Goal: Task Accomplishment & Management: Use online tool/utility

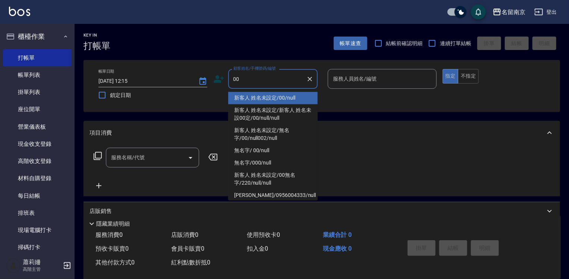
type input "新客人 姓名未設定/00/null"
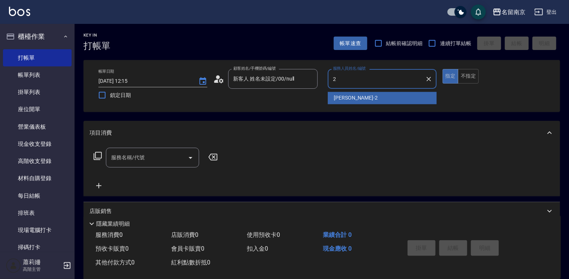
type input "[PERSON_NAME]-2"
type button "true"
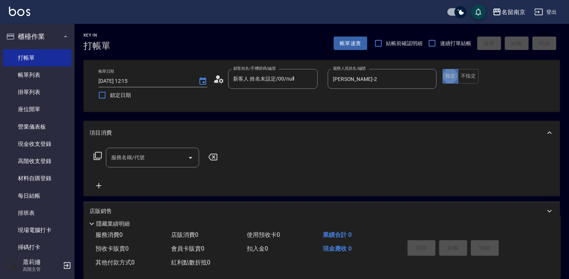
drag, startPoint x: 153, startPoint y: 158, endPoint x: 176, endPoint y: 156, distance: 22.5
click at [157, 158] on input "服務名稱/代號" at bounding box center [146, 157] width 75 height 13
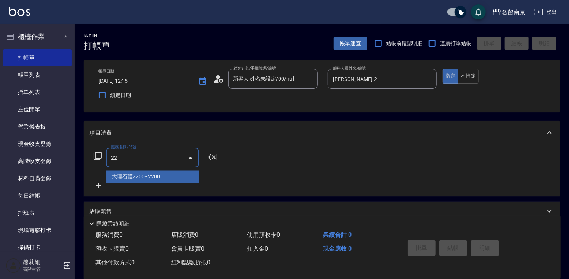
type input "2"
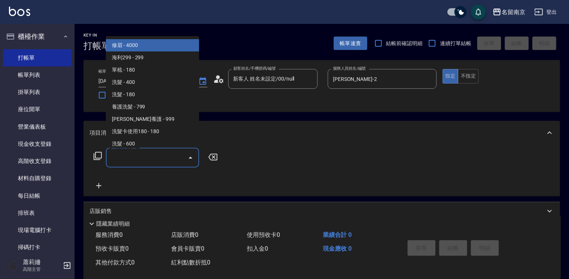
click at [97, 157] on icon at bounding box center [97, 155] width 9 height 9
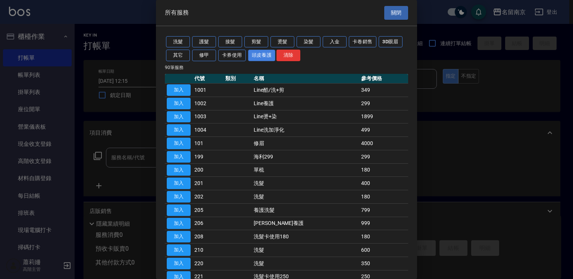
click at [266, 57] on button "頭皮養護" at bounding box center [262, 56] width 28 height 12
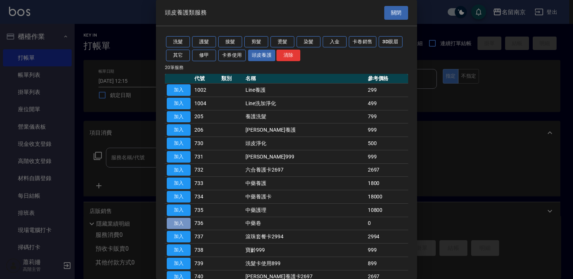
click at [182, 225] on button "加入" at bounding box center [179, 224] width 24 height 12
type input "中藥卷(736)"
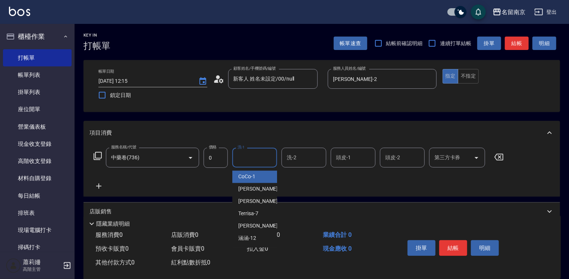
click at [261, 158] on input "洗-1" at bounding box center [255, 157] width 38 height 13
type input "[PERSON_NAME]-2"
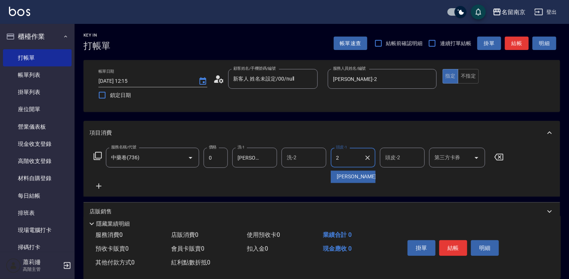
type input "[PERSON_NAME]-2"
click at [449, 246] on button "結帳" at bounding box center [453, 248] width 28 height 16
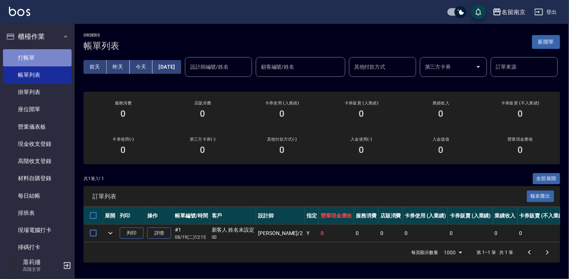
click at [38, 53] on link "打帳單" at bounding box center [37, 57] width 69 height 17
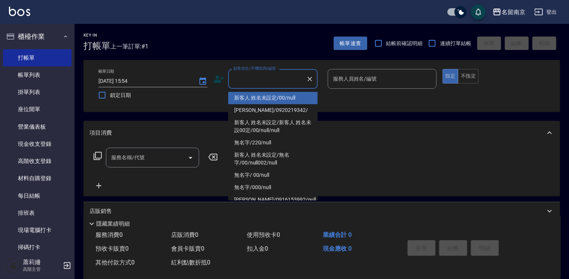
click at [272, 76] on input "顧客姓名/手機號碼/編號" at bounding box center [268, 78] width 72 height 13
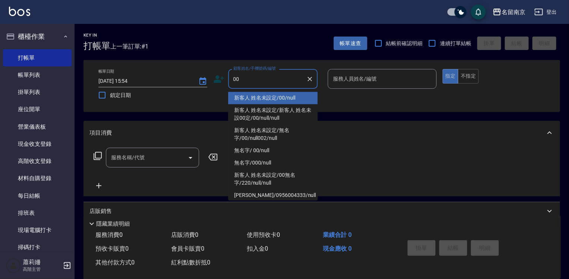
type input "新客人 姓名未設定/00/null"
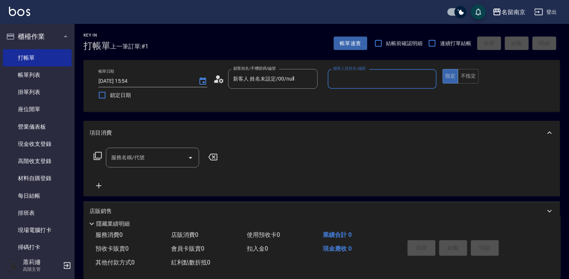
click at [367, 76] on input "服務人員姓名/編號" at bounding box center [382, 78] width 102 height 13
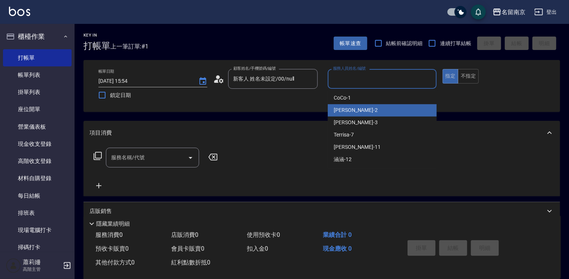
click at [364, 110] on div "[PERSON_NAME] -2" at bounding box center [382, 110] width 109 height 12
type input "[PERSON_NAME]-2"
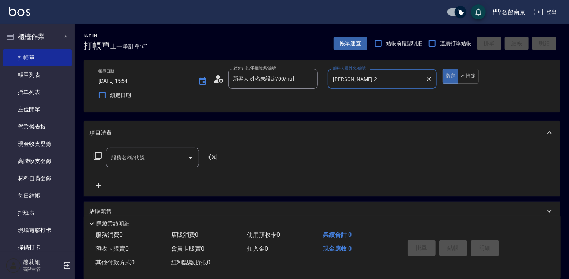
click at [136, 160] on input "服務名稱/代號" at bounding box center [146, 157] width 75 height 13
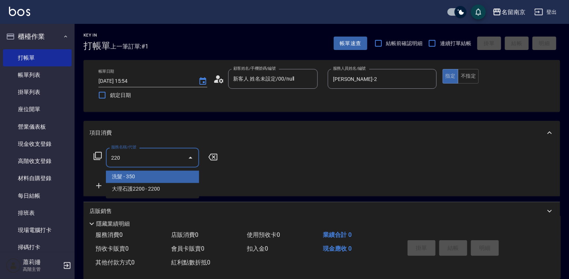
type input "洗髮(220)"
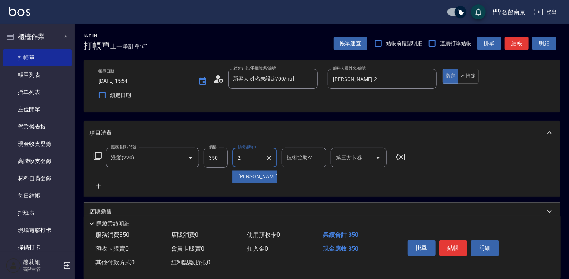
type input "[PERSON_NAME]-2"
click at [97, 184] on icon at bounding box center [99, 186] width 19 height 9
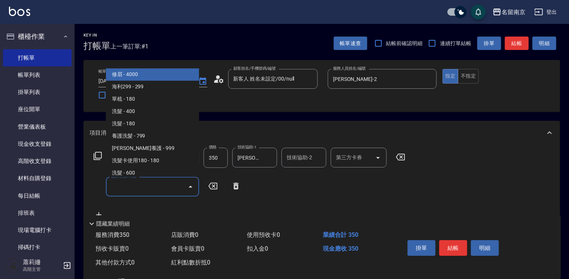
click at [134, 184] on input "服務名稱/代號" at bounding box center [146, 186] width 75 height 13
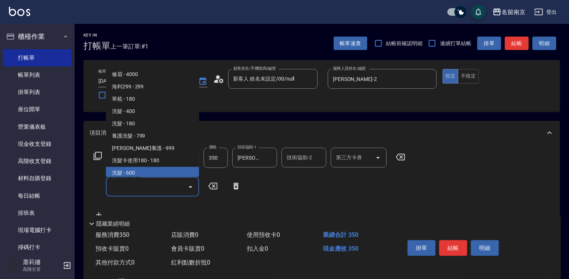
click at [100, 158] on icon at bounding box center [98, 156] width 8 height 8
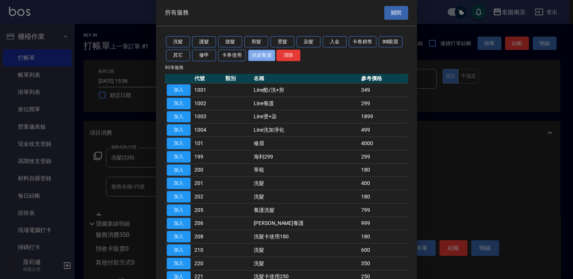
click at [266, 55] on button "頭皮養護" at bounding box center [262, 56] width 28 height 12
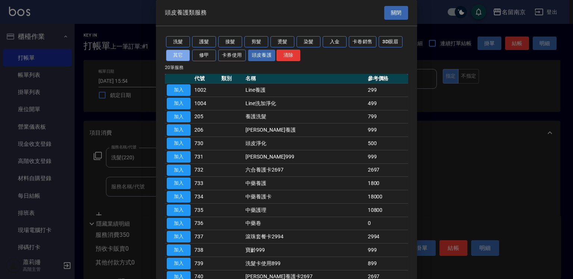
click at [172, 56] on button "其它" at bounding box center [178, 56] width 24 height 12
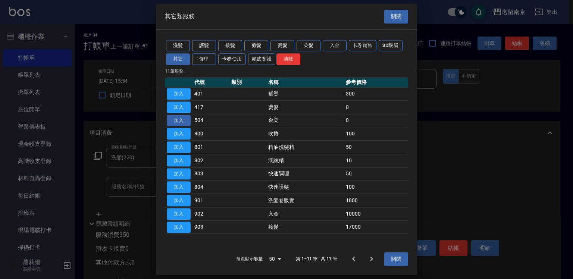
click at [189, 117] on button "加入" at bounding box center [179, 121] width 24 height 12
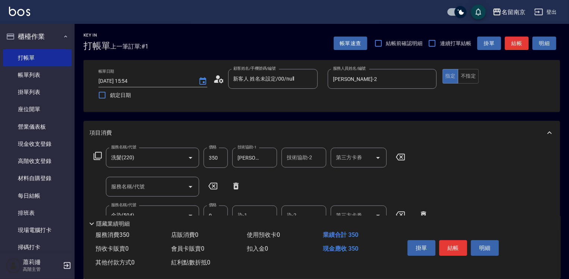
scroll to position [75, 0]
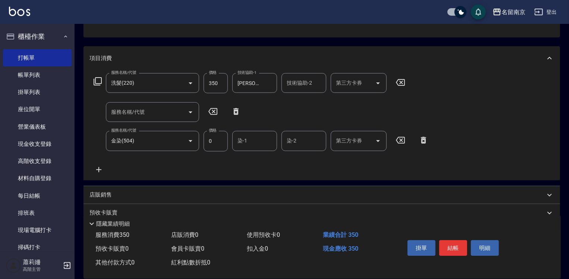
drag, startPoint x: 242, startPoint y: 143, endPoint x: 291, endPoint y: 158, distance: 50.8
click at [256, 148] on div "染-1" at bounding box center [254, 141] width 45 height 20
drag, startPoint x: 416, startPoint y: 140, endPoint x: 420, endPoint y: 138, distance: 4.8
click at [417, 139] on icon at bounding box center [423, 140] width 19 height 9
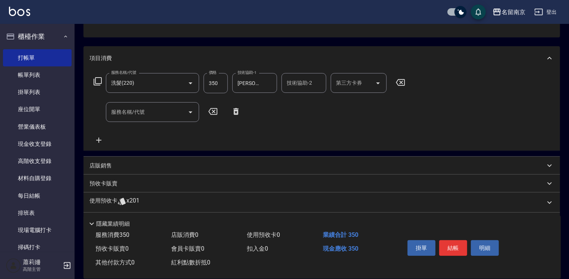
click at [421, 138] on div "服務名稱/代號 洗髮(220) 服務名稱/代號 價格 350 價格 技術協助-1 [PERSON_NAME]-2 技術協助-1 技術協助-2 技術協助-2 第…" at bounding box center [322, 110] width 477 height 81
click at [98, 81] on icon at bounding box center [97, 81] width 9 height 9
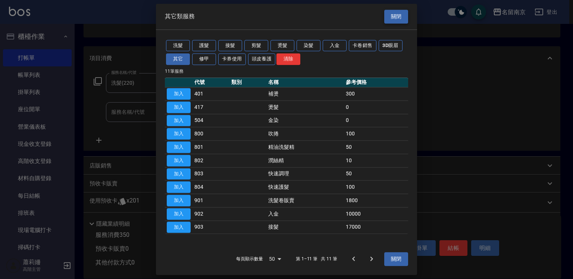
click at [405, 19] on button "關閉" at bounding box center [396, 17] width 24 height 14
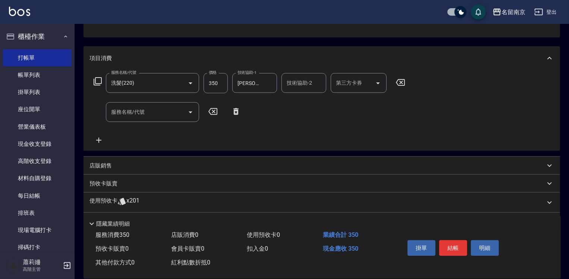
click at [159, 118] on input "服務名稱/代號" at bounding box center [146, 112] width 75 height 13
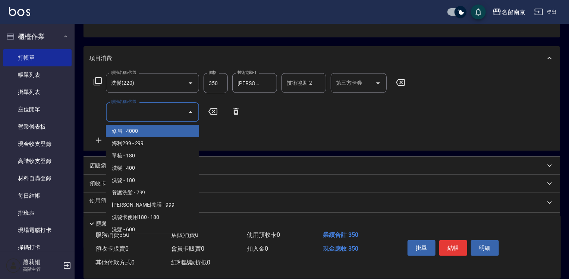
click at [97, 81] on icon at bounding box center [97, 81] width 9 height 9
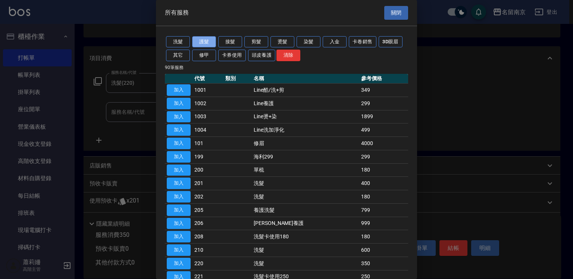
click at [203, 40] on button "護髮" at bounding box center [204, 42] width 24 height 12
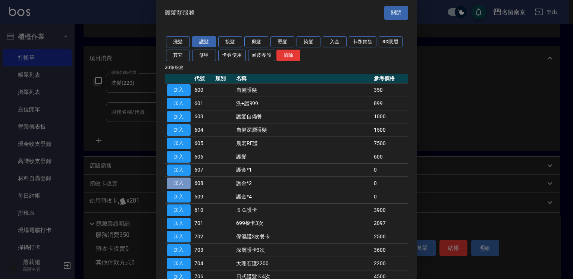
click at [179, 182] on button "加入" at bounding box center [179, 184] width 24 height 12
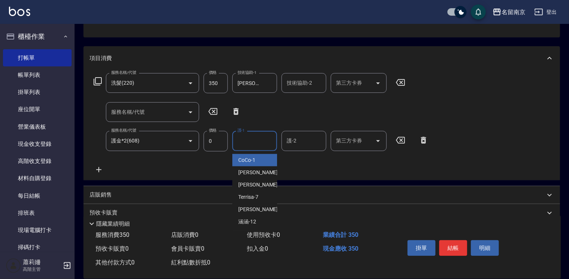
drag, startPoint x: 245, startPoint y: 145, endPoint x: 295, endPoint y: 150, distance: 50.2
click at [254, 145] on input "護-1" at bounding box center [255, 140] width 38 height 13
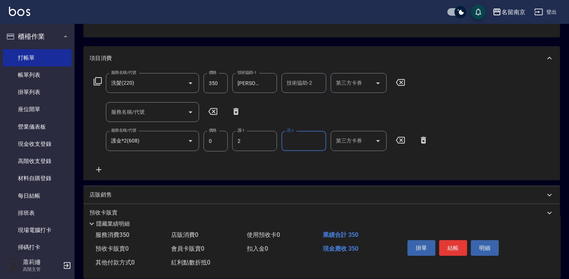
type input "[PERSON_NAME]-2"
click at [447, 244] on button "結帳" at bounding box center [453, 248] width 28 height 16
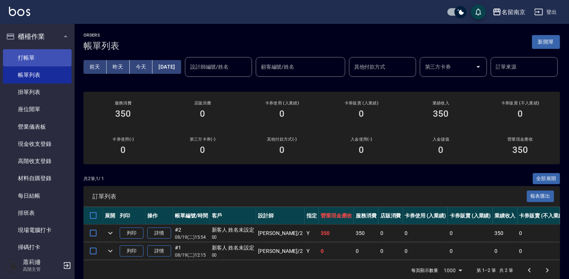
click at [58, 62] on link "打帳單" at bounding box center [37, 57] width 69 height 17
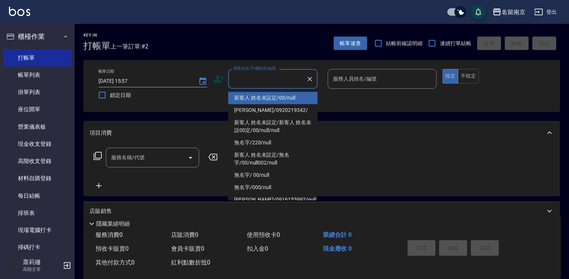
click at [254, 82] on input "顧客姓名/手機號碼/編號" at bounding box center [268, 78] width 72 height 13
click at [269, 96] on li "新客人 姓名未設定/00/null" at bounding box center [273, 98] width 90 height 12
type input "新客人 姓名未設定/00/null"
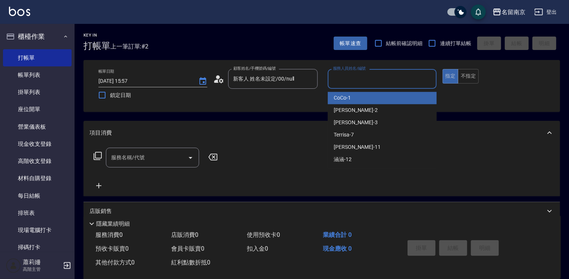
click at [343, 81] on input "服務人員姓名/編號" at bounding box center [382, 78] width 102 height 13
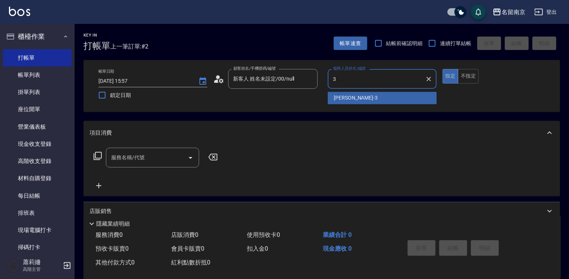
type input "[PERSON_NAME]-3"
type button "true"
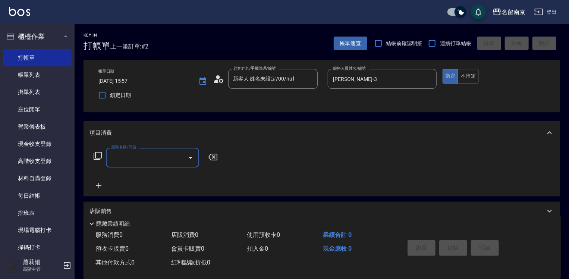
click at [159, 155] on input "服務名稱/代號" at bounding box center [146, 157] width 75 height 13
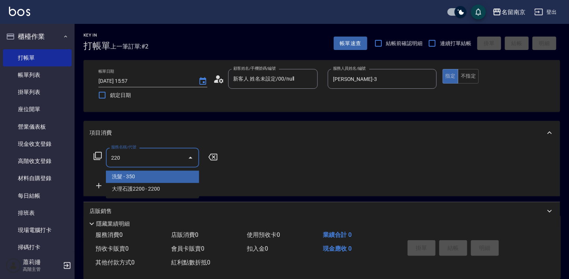
type input "洗髮(220)"
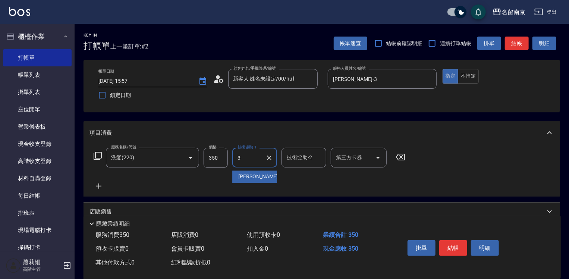
type input "[PERSON_NAME]-3"
click at [97, 185] on icon at bounding box center [99, 186] width 19 height 9
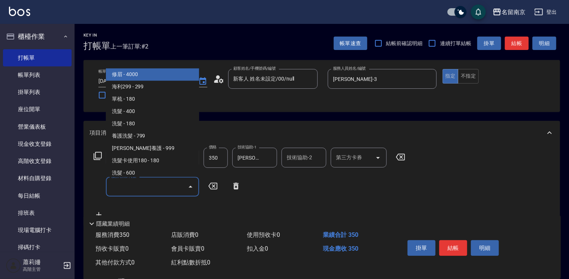
click at [149, 190] on input "服務名稱/代號" at bounding box center [146, 186] width 75 height 13
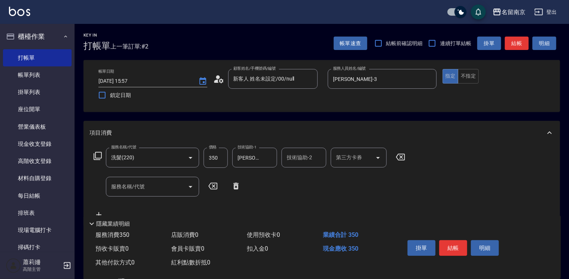
click at [98, 157] on icon at bounding box center [97, 155] width 9 height 9
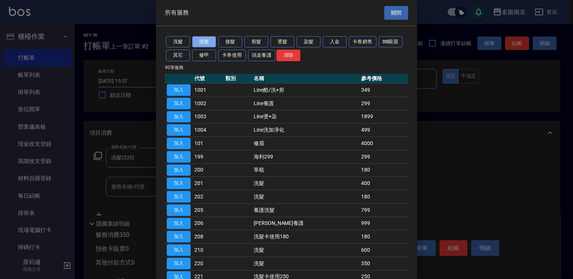
click at [205, 40] on button "護髮" at bounding box center [204, 42] width 24 height 12
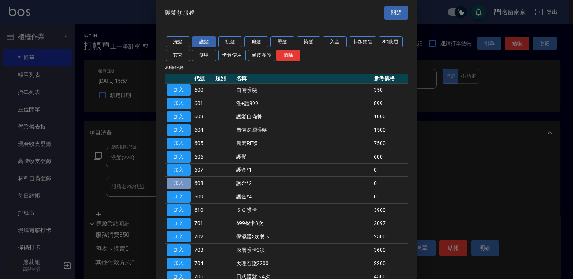
click at [179, 183] on button "加入" at bounding box center [179, 184] width 24 height 12
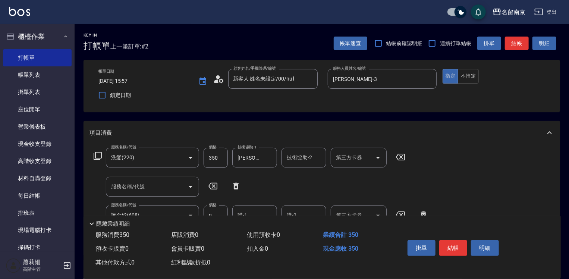
scroll to position [75, 0]
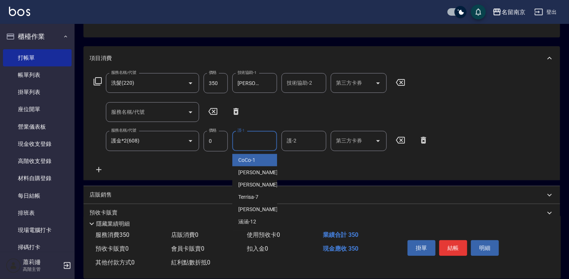
click at [260, 140] on input "護-1" at bounding box center [255, 140] width 38 height 13
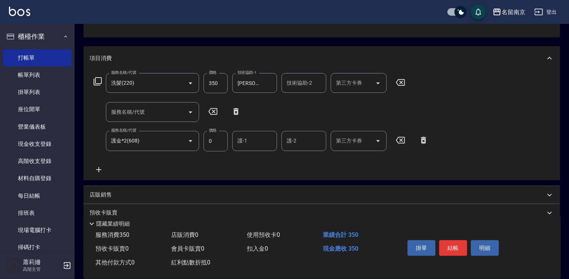
drag, startPoint x: 424, startPoint y: 141, endPoint x: 417, endPoint y: 140, distance: 6.7
click at [424, 141] on icon at bounding box center [423, 140] width 19 height 9
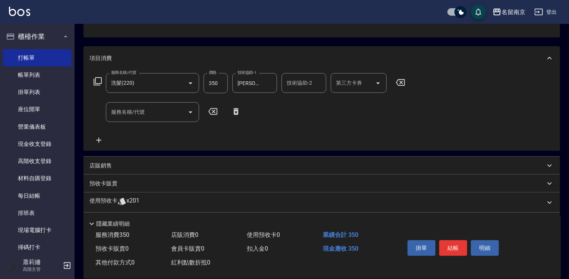
click at [100, 78] on icon at bounding box center [97, 81] width 9 height 9
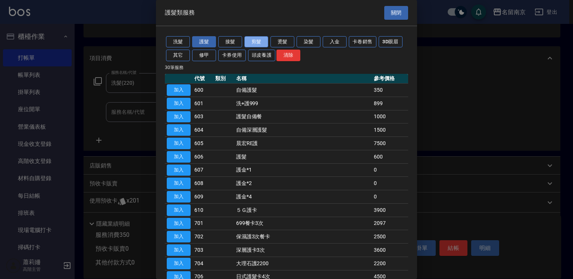
click at [263, 41] on button "剪髮" at bounding box center [256, 42] width 24 height 12
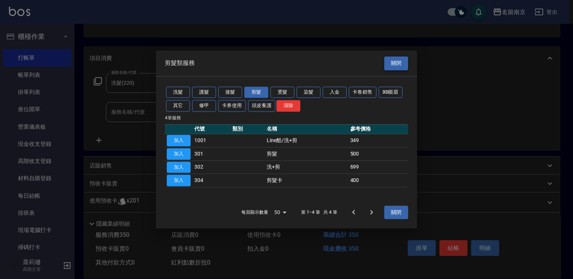
click at [394, 61] on button "關閉" at bounding box center [396, 63] width 24 height 14
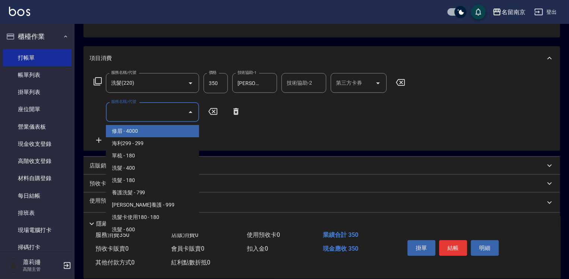
click at [164, 118] on input "服務名稱/代號" at bounding box center [146, 112] width 75 height 13
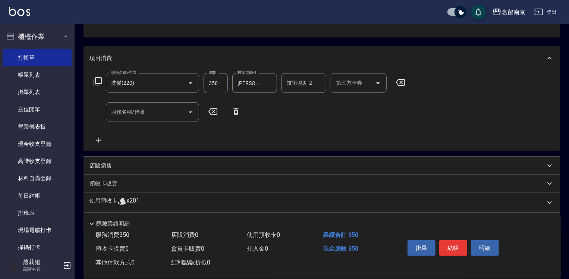
click at [98, 79] on icon at bounding box center [97, 81] width 9 height 9
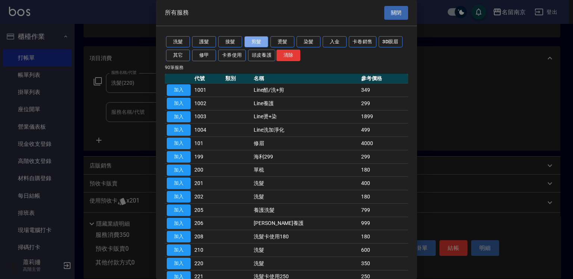
click at [258, 38] on button "剪髮" at bounding box center [256, 42] width 24 height 12
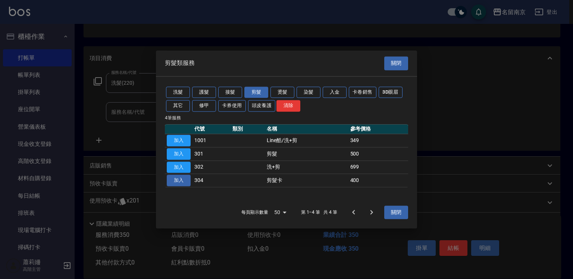
click at [180, 182] on button "加入" at bounding box center [179, 181] width 24 height 12
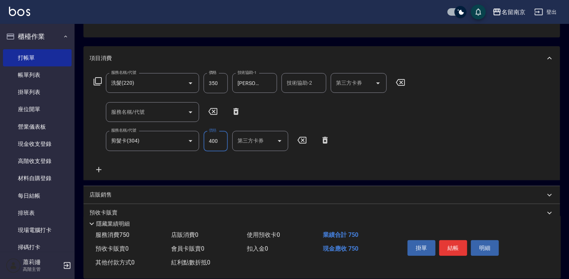
drag, startPoint x: 219, startPoint y: 144, endPoint x: 276, endPoint y: 151, distance: 57.5
click at [219, 144] on input "400" at bounding box center [216, 141] width 24 height 20
type input "450"
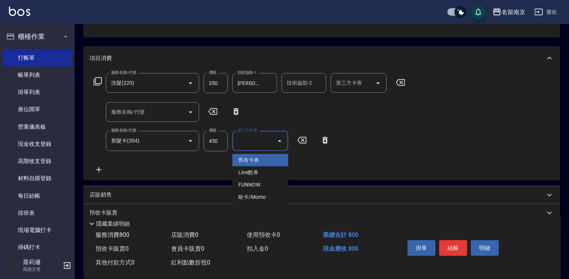
click at [270, 144] on input "第三方卡券" at bounding box center [255, 140] width 38 height 13
click at [269, 156] on span "舊有卡券" at bounding box center [260, 160] width 56 height 12
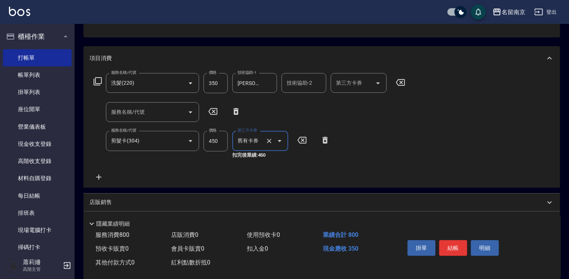
type input "舊有卡券"
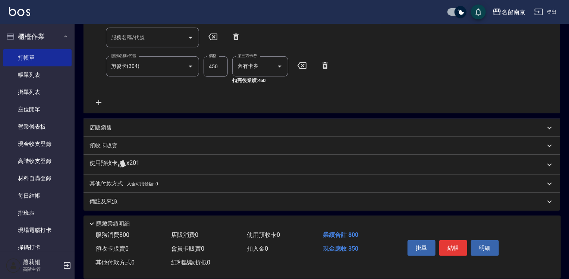
click at [107, 146] on p "預收卡販賣" at bounding box center [104, 146] width 28 height 8
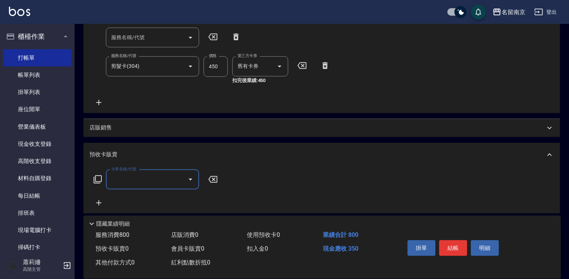
scroll to position [0, 0]
click at [127, 185] on input "卡券名稱/代號" at bounding box center [146, 179] width 75 height 13
click at [125, 197] on span "剪髮卡1200" at bounding box center [152, 198] width 93 height 12
type input "剪髮卡1200(303)"
click at [239, 181] on input "1200" at bounding box center [244, 180] width 24 height 20
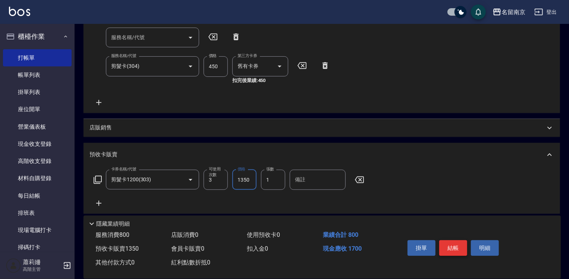
type input "1350"
click at [461, 248] on button "結帳" at bounding box center [453, 248] width 28 height 16
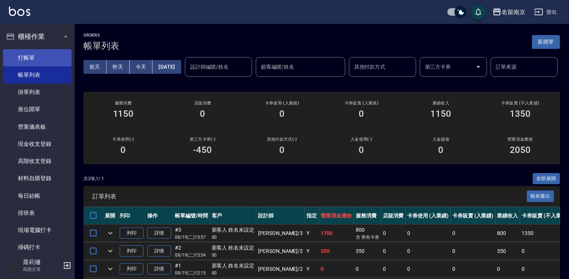
click at [54, 52] on link "打帳單" at bounding box center [37, 57] width 69 height 17
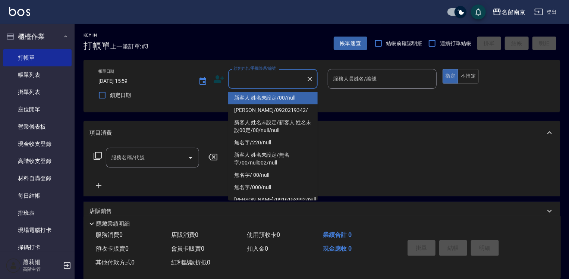
click at [294, 79] on input "顧客姓名/手機號碼/編號" at bounding box center [268, 78] width 72 height 13
type input "新客人 姓名未設定/00/null"
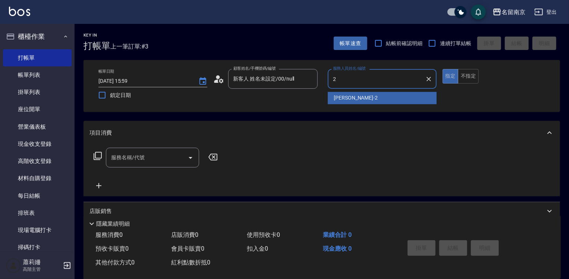
type input "[PERSON_NAME]-2"
type button "true"
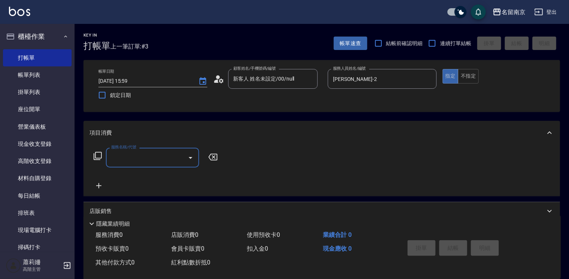
drag, startPoint x: 169, startPoint y: 151, endPoint x: 185, endPoint y: 157, distance: 17.1
click at [173, 152] on input "服務名稱/代號" at bounding box center [146, 157] width 75 height 13
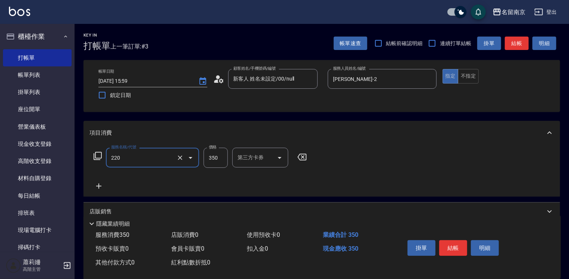
type input "洗髮(220)"
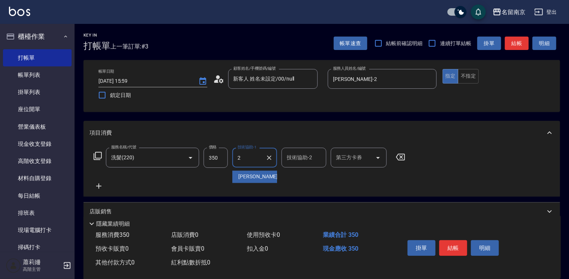
type input "[PERSON_NAME]-2"
click at [101, 186] on icon at bounding box center [98, 185] width 5 height 5
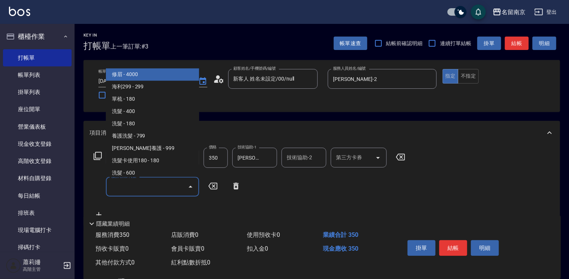
click at [133, 187] on input "服務名稱/代號" at bounding box center [146, 186] width 75 height 13
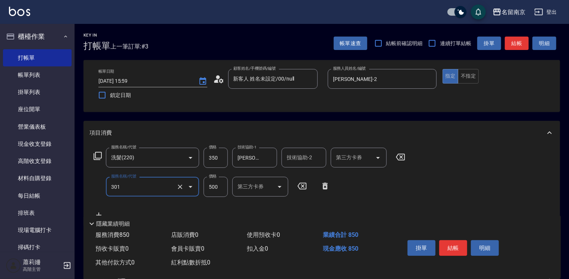
type input "剪髮(301)"
click at [325, 185] on icon at bounding box center [325, 186] width 5 height 7
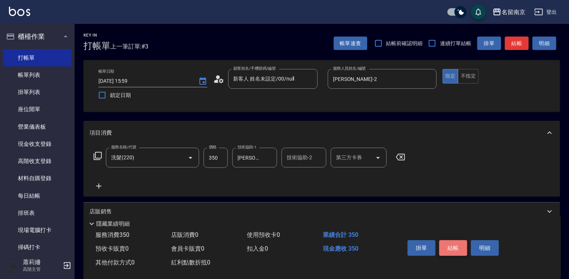
click at [458, 248] on button "結帳" at bounding box center [453, 248] width 28 height 16
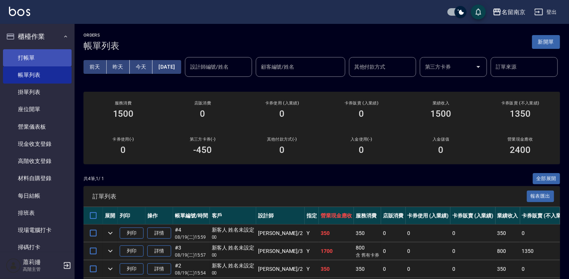
click at [44, 55] on link "打帳單" at bounding box center [37, 57] width 69 height 17
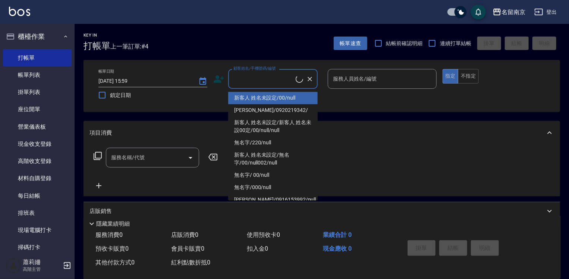
click at [258, 78] on input "顧客姓名/手機號碼/編號" at bounding box center [264, 78] width 64 height 13
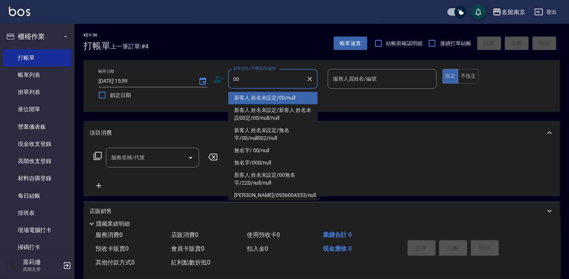
type input "新客人 姓名未設定/00/null"
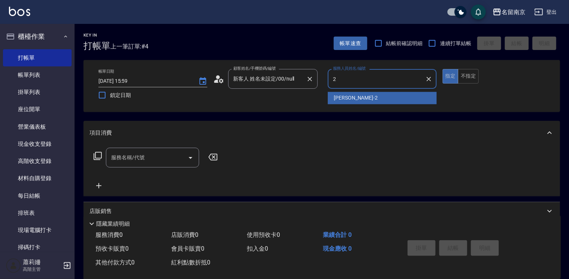
type input "[PERSON_NAME]-2"
type button "true"
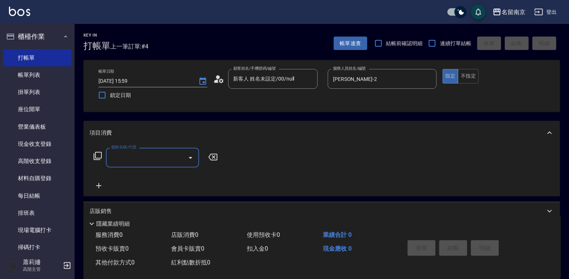
click at [158, 156] on input "服務名稱/代號" at bounding box center [146, 157] width 75 height 13
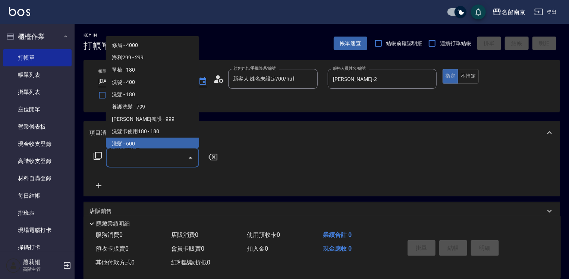
click at [148, 161] on input "服務名稱/代號" at bounding box center [146, 157] width 75 height 13
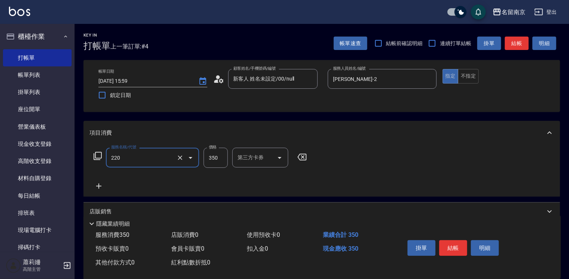
type input "洗髮(220)"
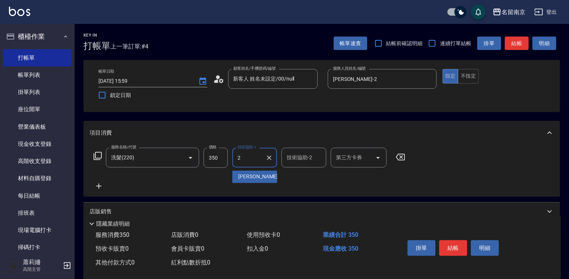
type input "[PERSON_NAME]-2"
click at [453, 247] on button "結帳" at bounding box center [453, 248] width 28 height 16
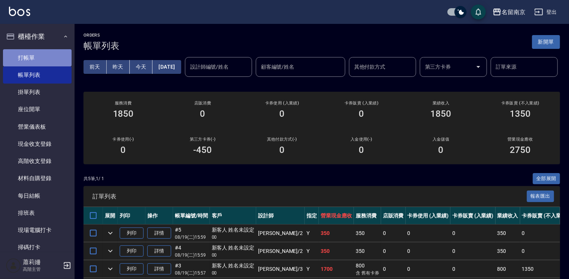
click at [41, 53] on link "打帳單" at bounding box center [37, 57] width 69 height 17
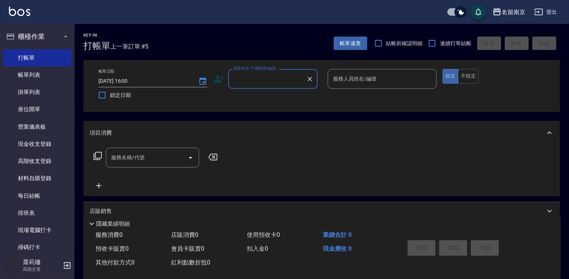
click at [252, 79] on input "顧客姓名/手機號碼/編號" at bounding box center [268, 78] width 72 height 13
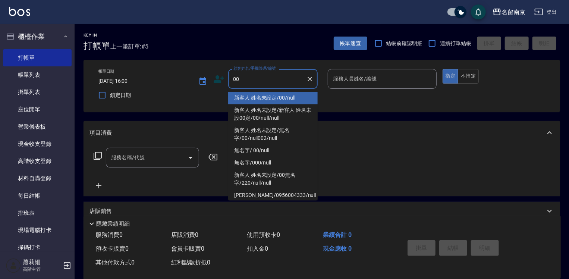
type input "新客人 姓名未設定/00/null"
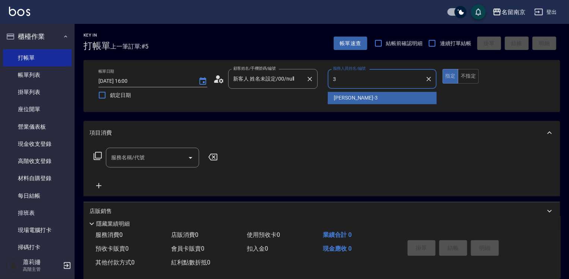
type input "[PERSON_NAME]-3"
type button "true"
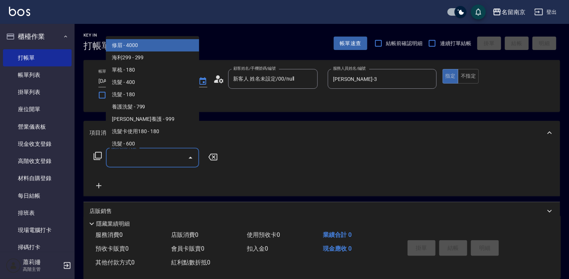
click at [155, 157] on input "服務名稱/代號" at bounding box center [146, 157] width 75 height 13
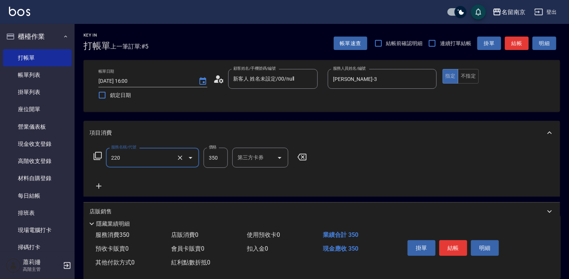
type input "洗髮(220)"
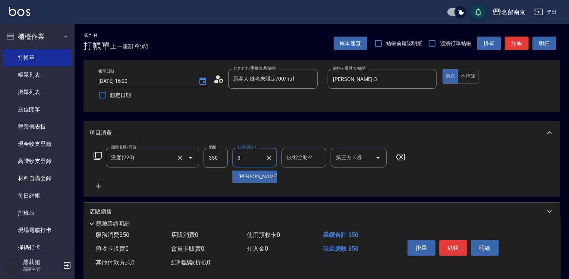
type input "[PERSON_NAME]-3"
click at [460, 248] on button "結帳" at bounding box center [453, 248] width 28 height 16
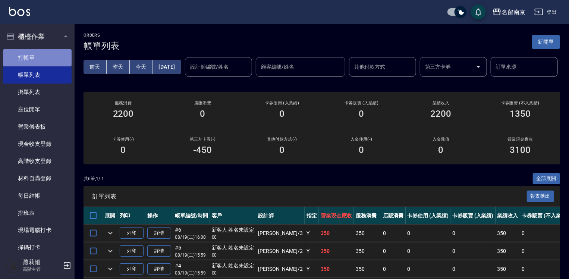
click at [56, 54] on link "打帳單" at bounding box center [37, 57] width 69 height 17
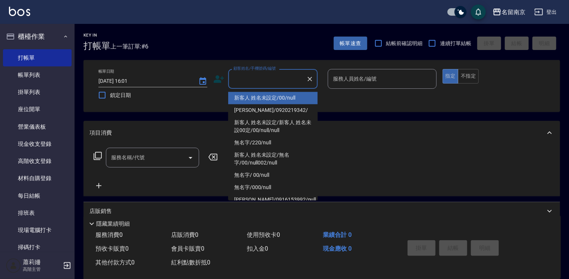
click at [266, 79] on input "顧客姓名/手機號碼/編號" at bounding box center [268, 78] width 72 height 13
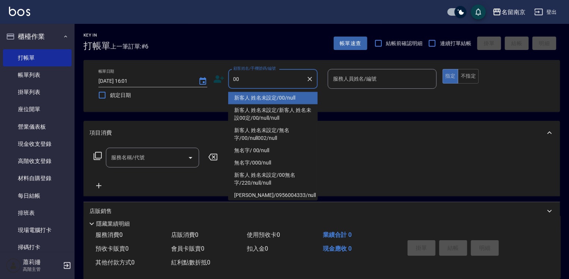
type input "新客人 姓名未設定/00/null"
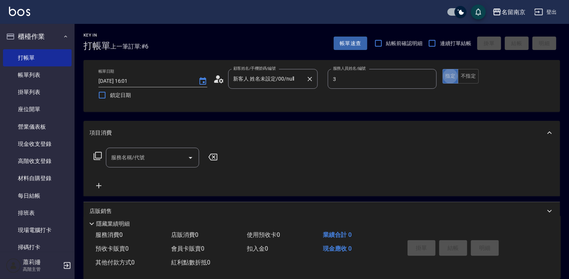
type input "[PERSON_NAME]-3"
type button "true"
click at [139, 160] on input "服務名稱/代號" at bounding box center [146, 157] width 75 height 13
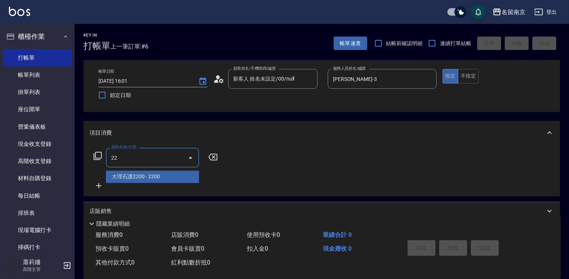
type input "220"
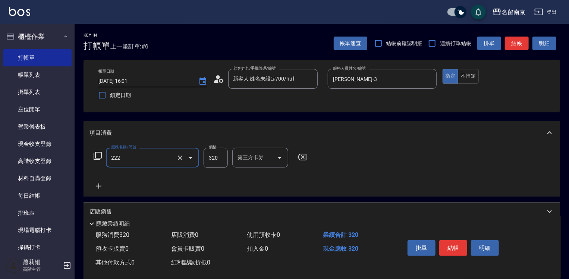
type input "洗髮卡使用320(222)"
type input "320"
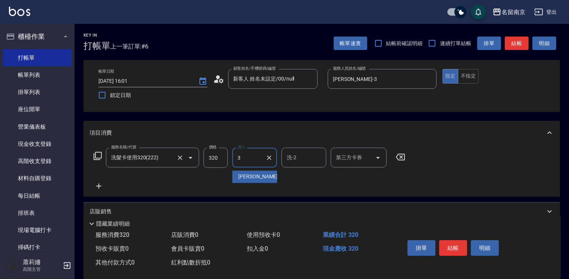
type input "[PERSON_NAME]-3"
click at [359, 159] on input "第三方卡券" at bounding box center [353, 157] width 38 height 13
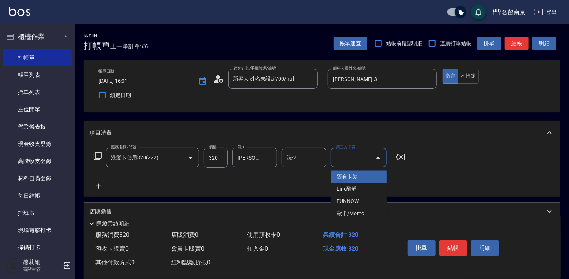
click at [364, 174] on span "舊有卡券" at bounding box center [359, 177] width 56 height 12
type input "舊有卡券"
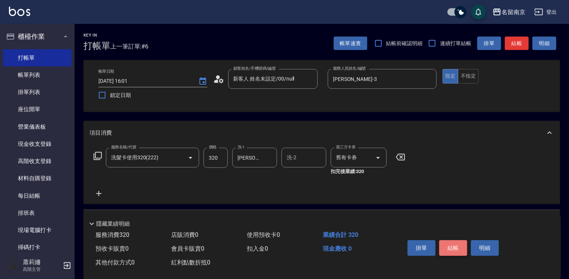
click at [453, 244] on button "結帳" at bounding box center [453, 248] width 28 height 16
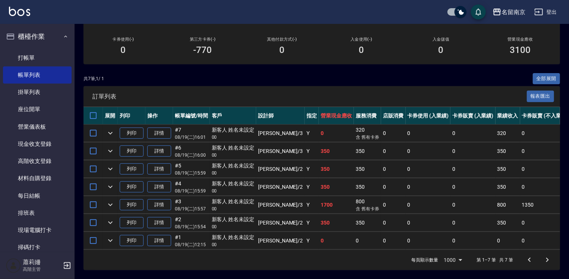
scroll to position [112, 0]
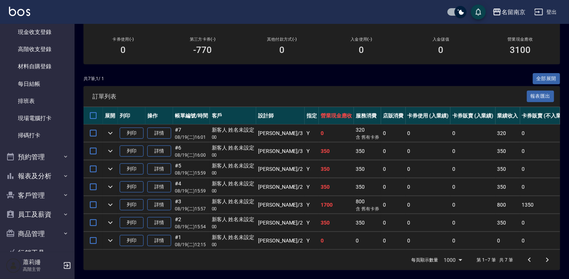
drag, startPoint x: 42, startPoint y: 176, endPoint x: 44, endPoint y: 189, distance: 13.3
click at [42, 183] on button "報表及分析" at bounding box center [37, 175] width 69 height 19
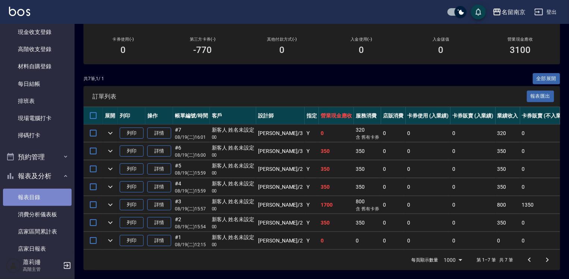
click at [45, 197] on link "報表目錄" at bounding box center [37, 197] width 69 height 17
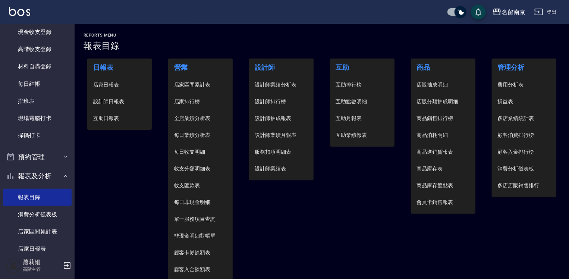
click at [118, 105] on span "設計師日報表" at bounding box center [119, 102] width 53 height 8
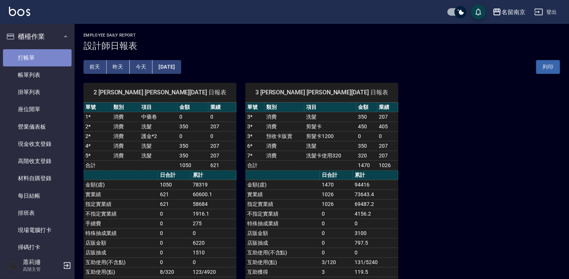
click at [48, 59] on link "打帳單" at bounding box center [37, 57] width 69 height 17
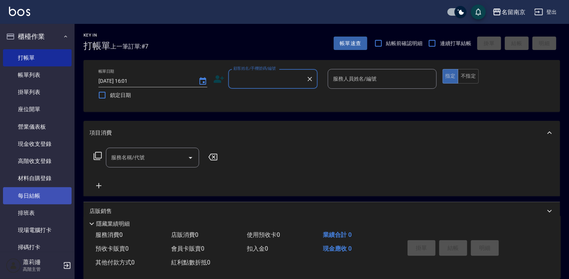
click at [51, 194] on link "每日結帳" at bounding box center [37, 195] width 69 height 17
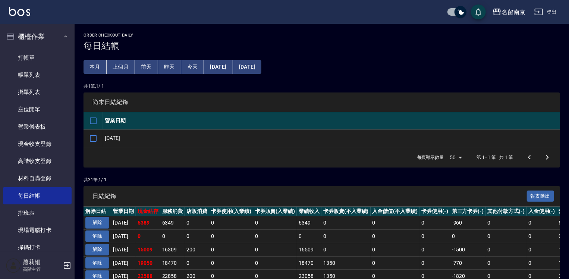
scroll to position [112, 0]
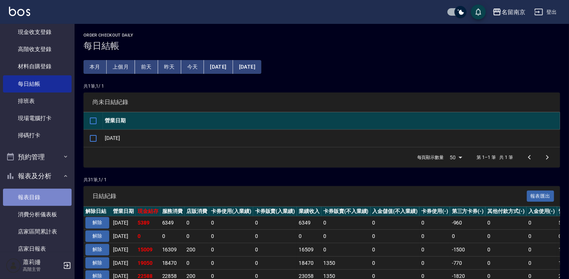
click at [43, 196] on link "報表目錄" at bounding box center [37, 197] width 69 height 17
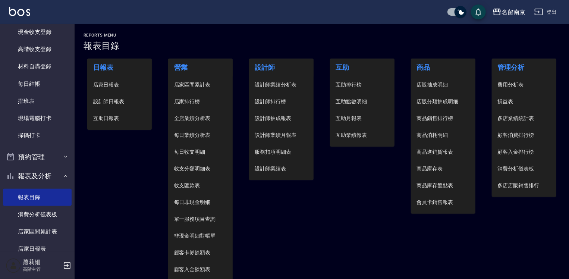
click at [121, 101] on span "設計師日報表" at bounding box center [119, 102] width 53 height 8
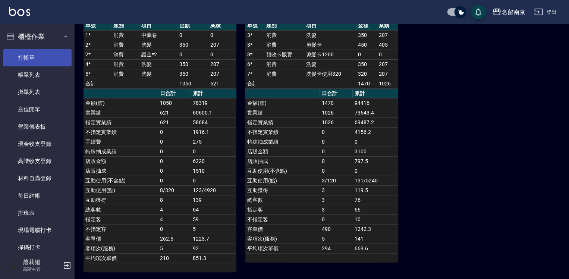
click at [38, 50] on link "打帳單" at bounding box center [37, 57] width 69 height 17
